Goal: Book appointment/travel/reservation

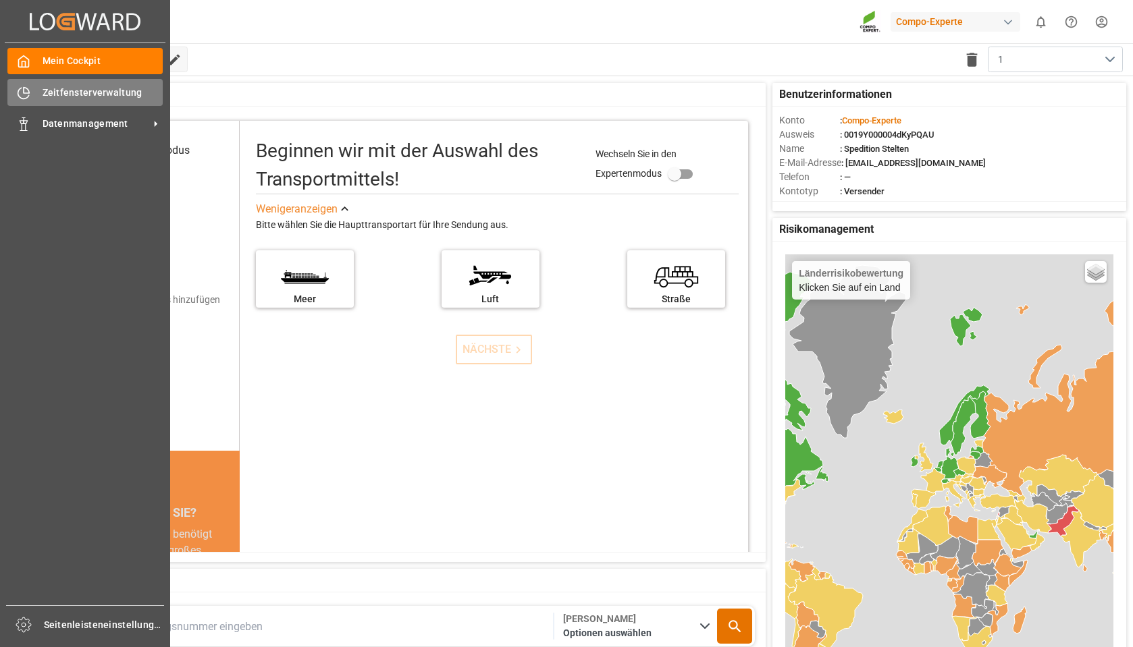
click at [105, 92] on font "Zeitfensterverwaltung" at bounding box center [93, 92] width 100 height 11
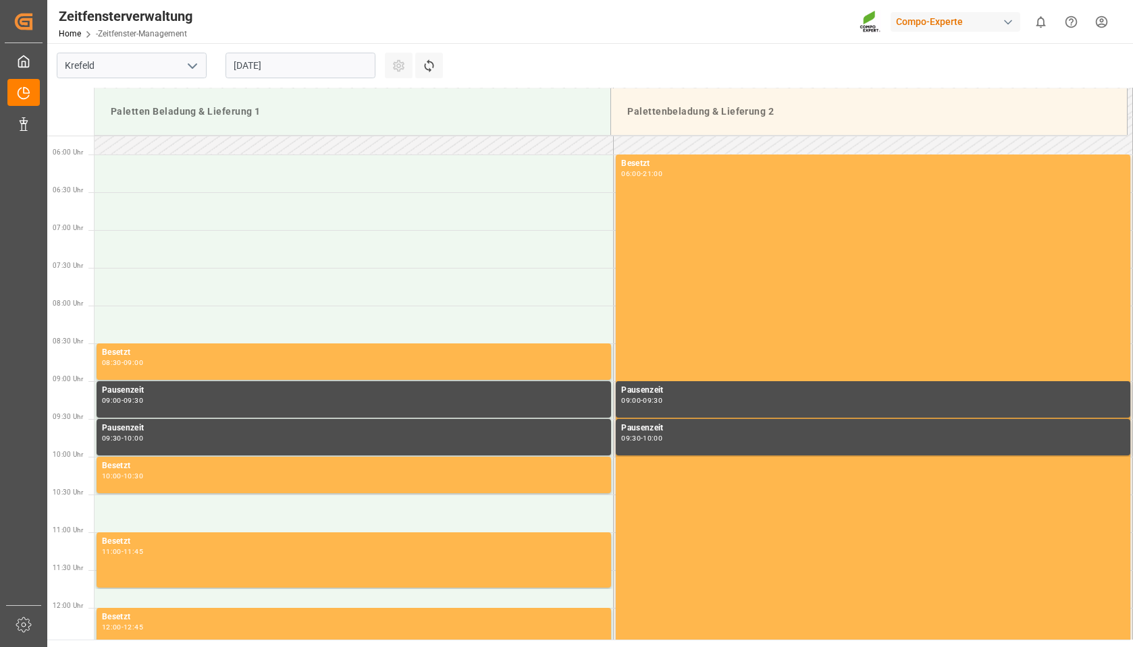
scroll to position [520, 0]
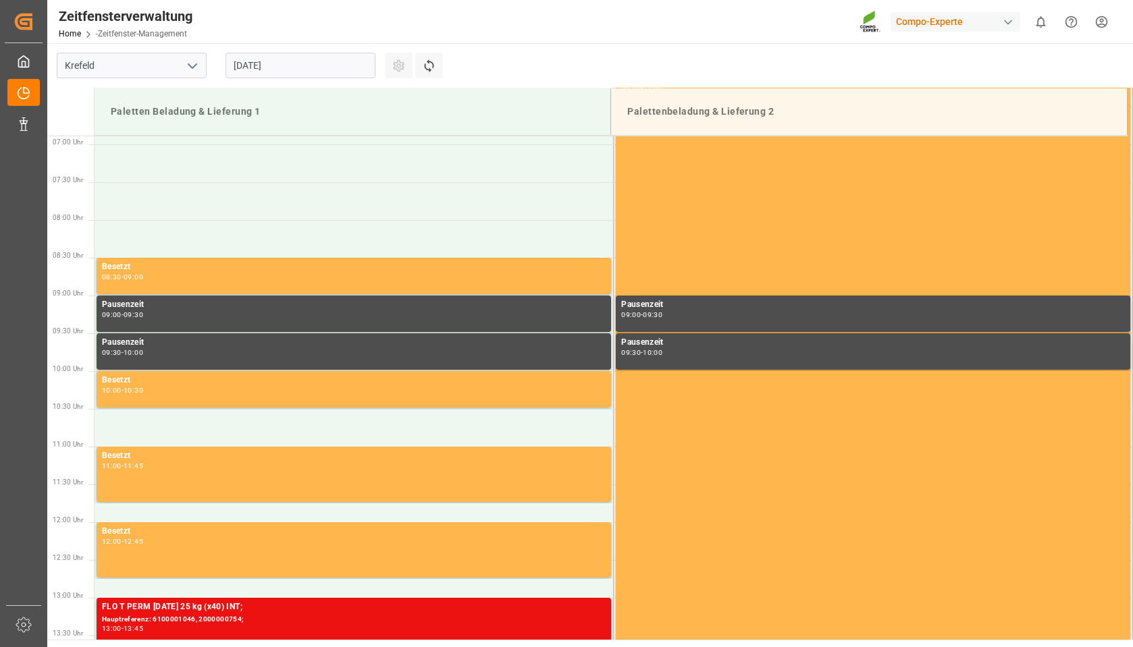
click at [339, 70] on input "[DATE]" at bounding box center [300, 66] width 150 height 26
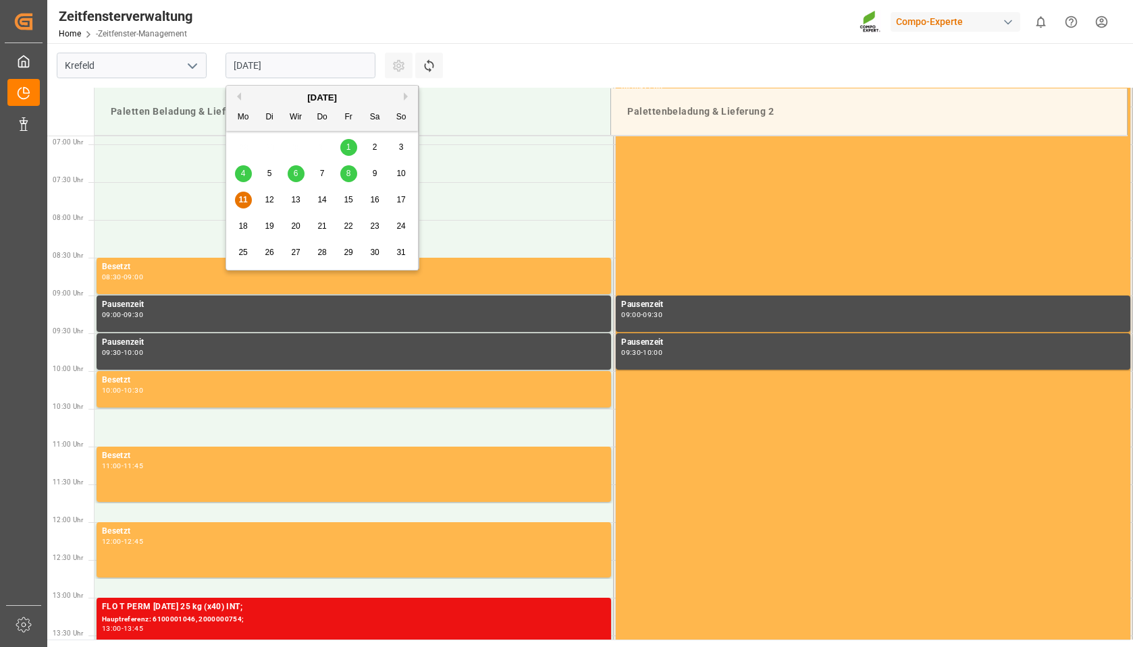
click at [349, 169] on font "8" at bounding box center [348, 173] width 5 height 9
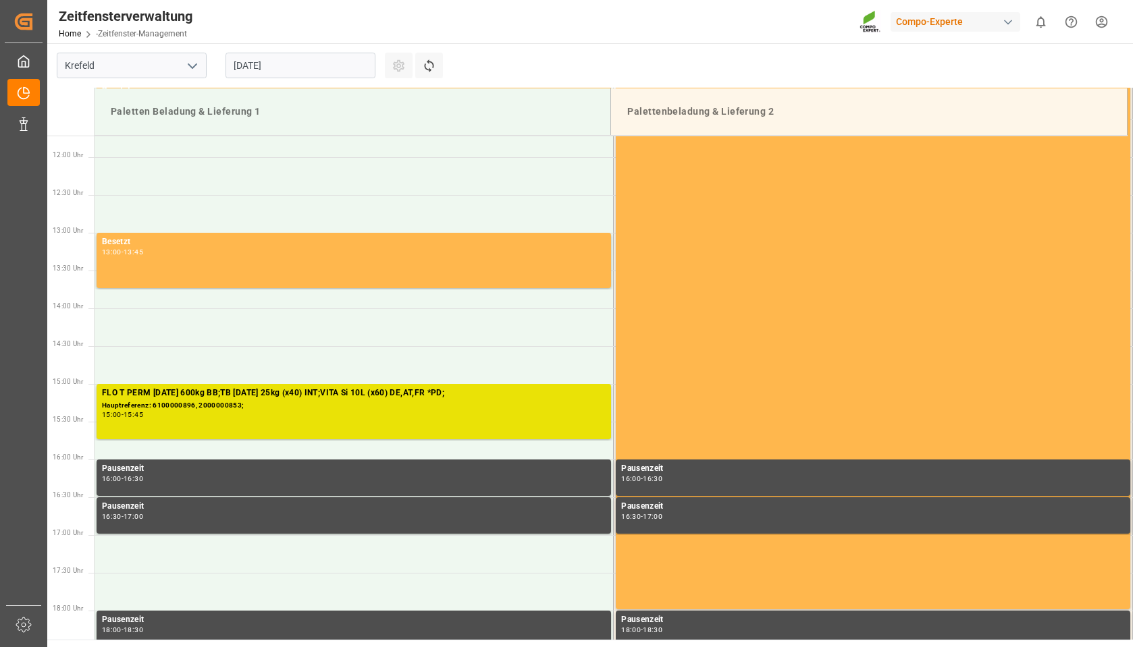
scroll to position [926, 0]
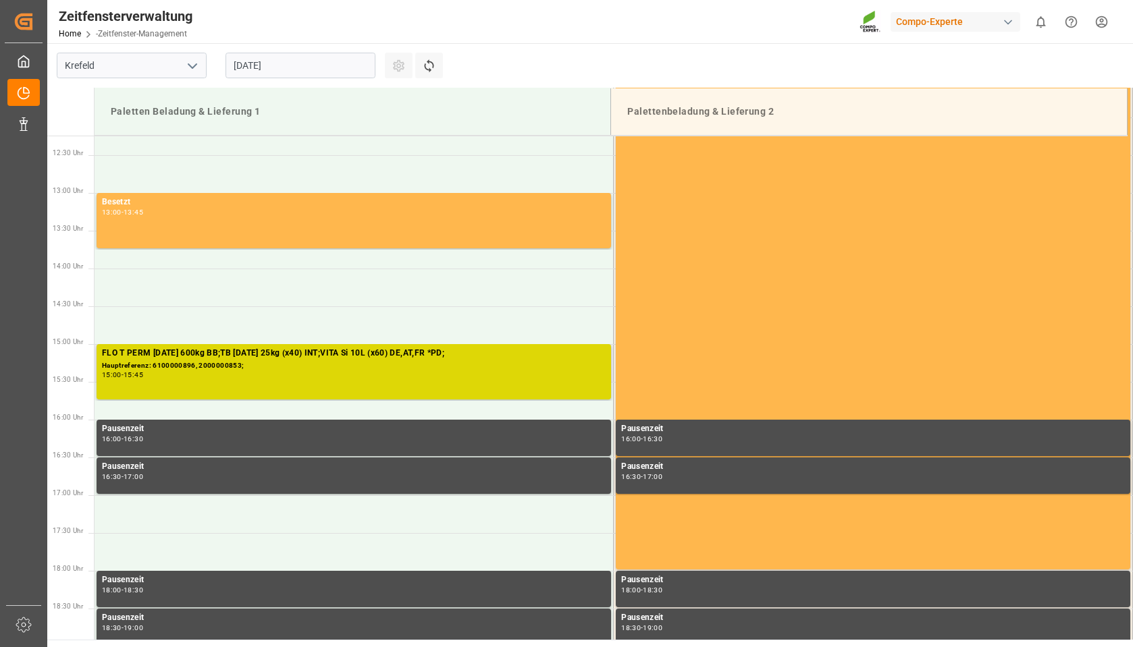
click at [315, 386] on div "FLO T PERM [DATE] 600kg BB;TB [DATE] 25kg (x40) INT;VITA Si 10L (x60) DE,AT,FR …" at bounding box center [354, 372] width 504 height 50
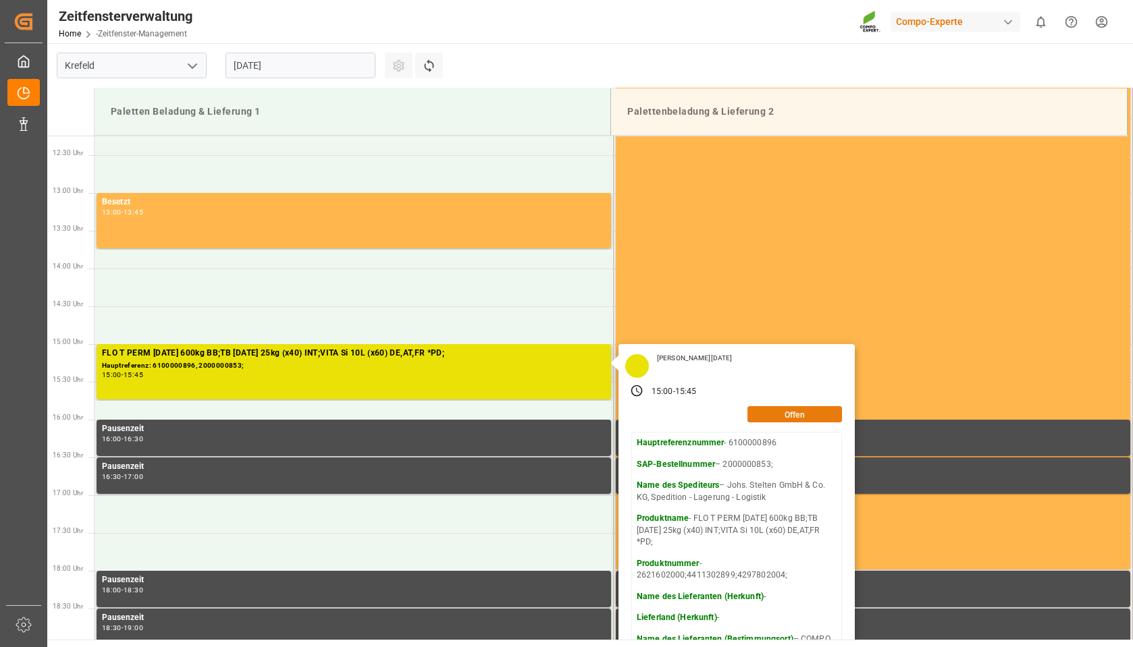
click at [767, 410] on button "Offen" at bounding box center [794, 414] width 95 height 16
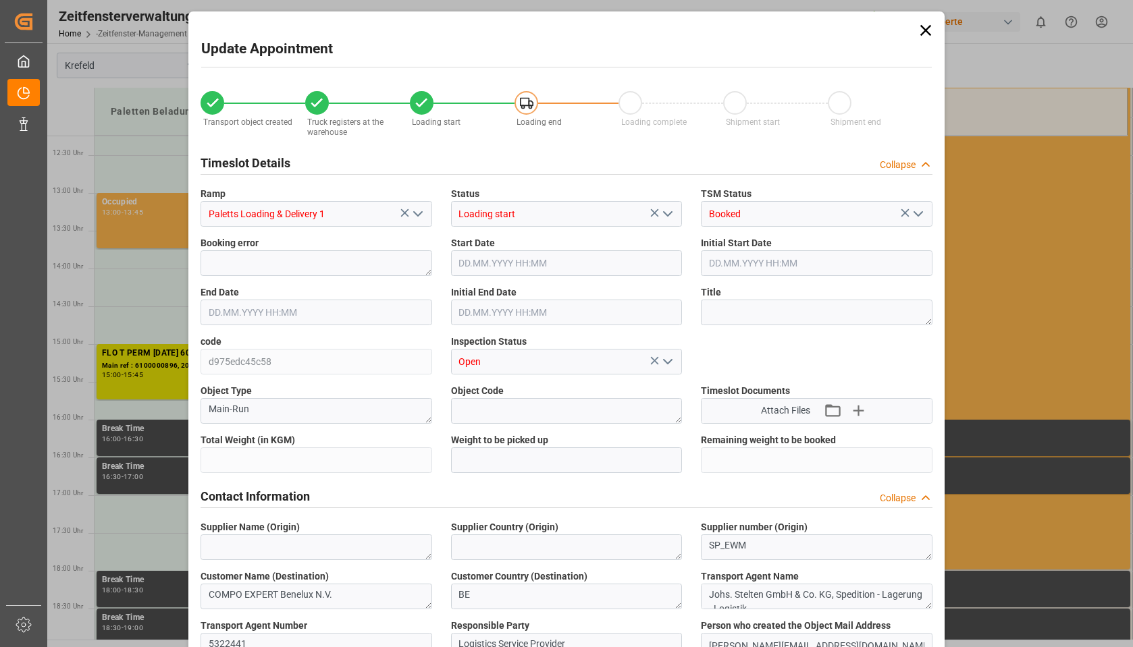
type input "25847.2"
type input "0"
type input "[DATE] 15:00"
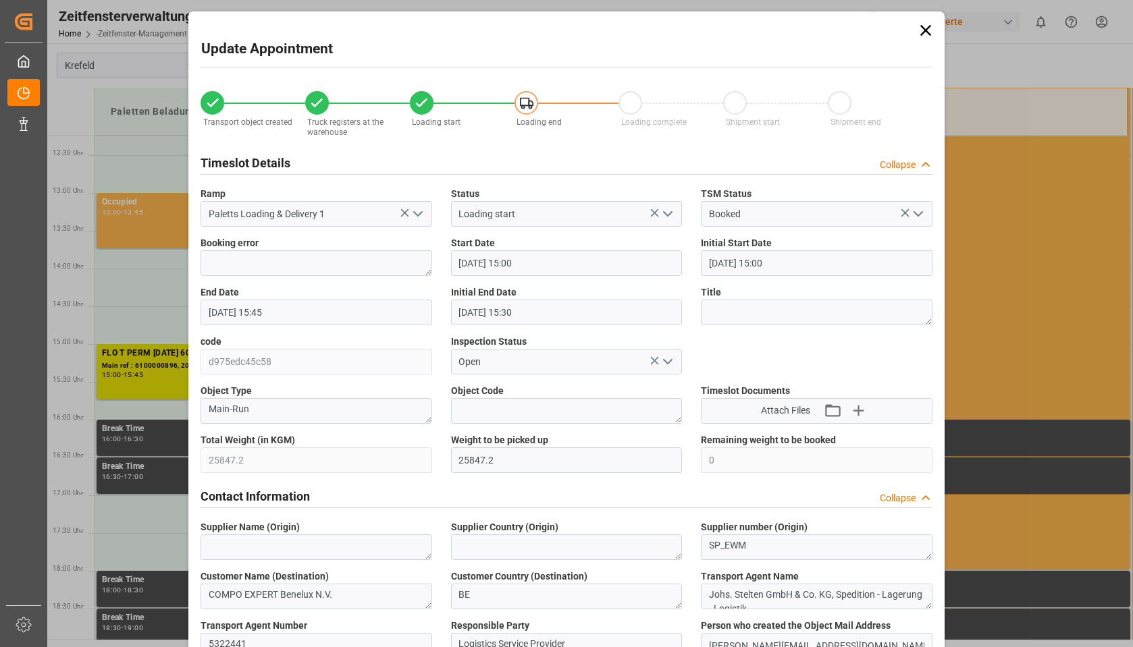
type input "[DATE] 15:00"
type input "[DATE] 15:45"
type input "[DATE] 15:30"
type input "[DATE] 07:20"
type input "[DATE] 18:10"
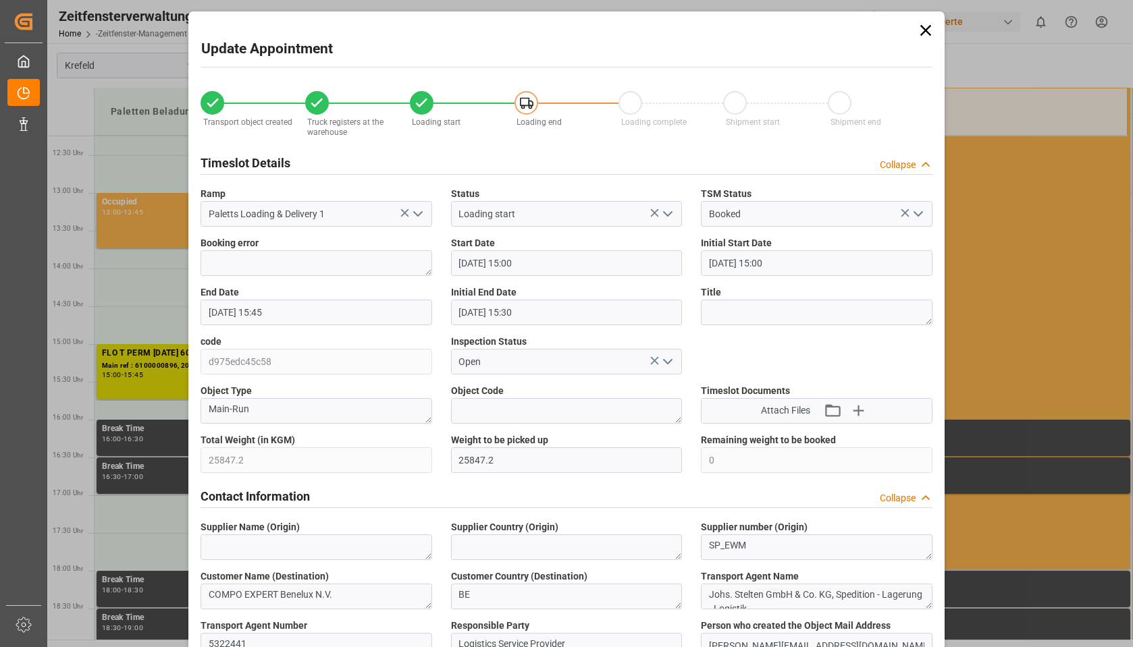
type input "[DATE] 18:10"
type input "[DATE] 06:41"
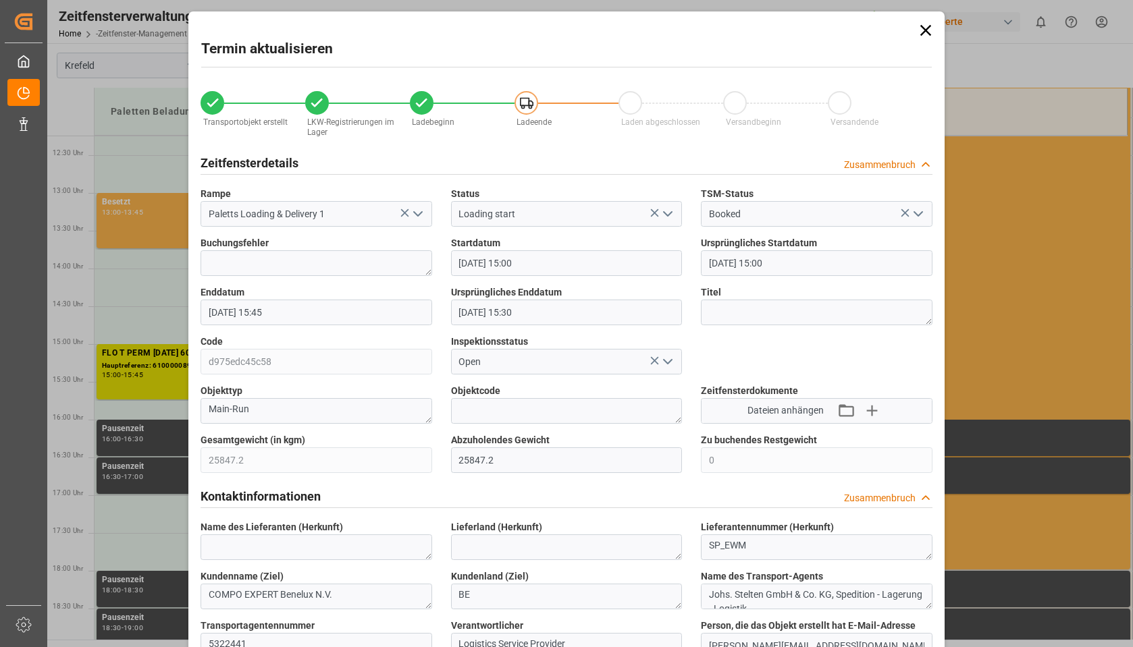
click at [928, 30] on icon at bounding box center [925, 30] width 19 height 19
